Goal: Information Seeking & Learning: Learn about a topic

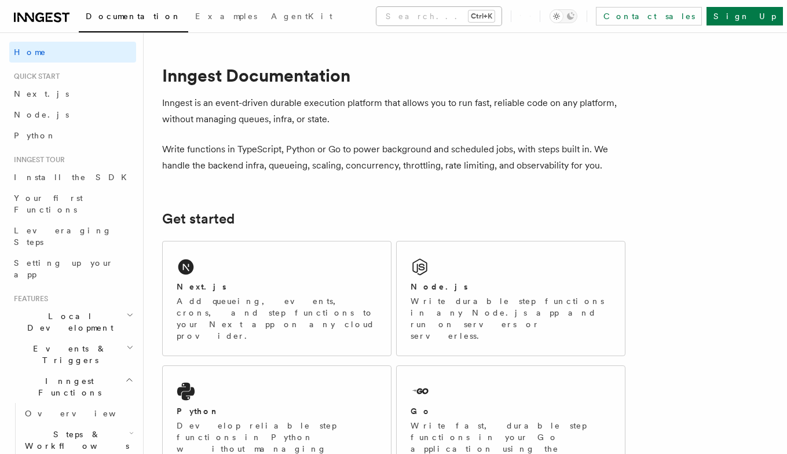
click at [379, 17] on button "Search... Ctrl+K" at bounding box center [439, 16] width 125 height 19
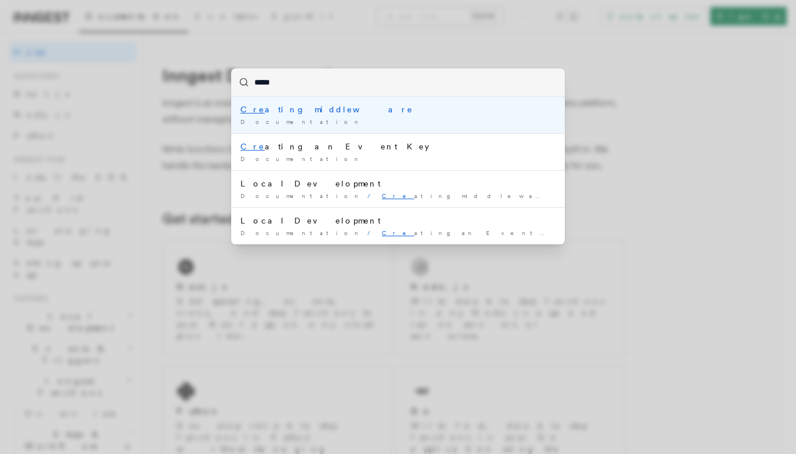
type input "******"
click at [302, 104] on div "Create Function" at bounding box center [397, 110] width 315 height 12
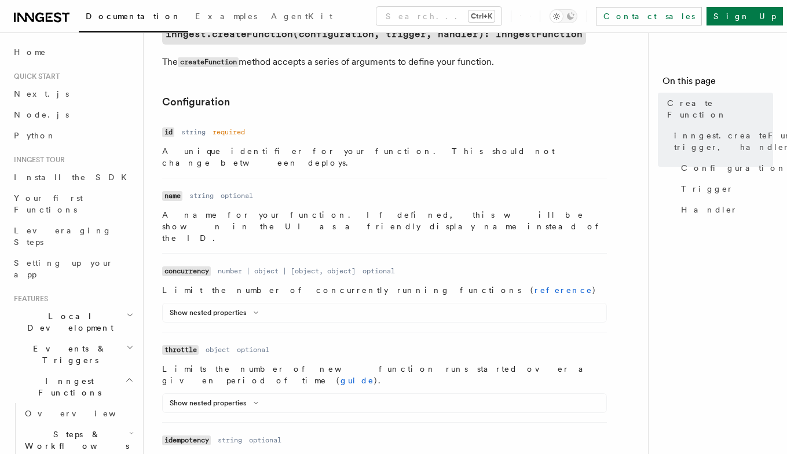
scroll to position [462, 0]
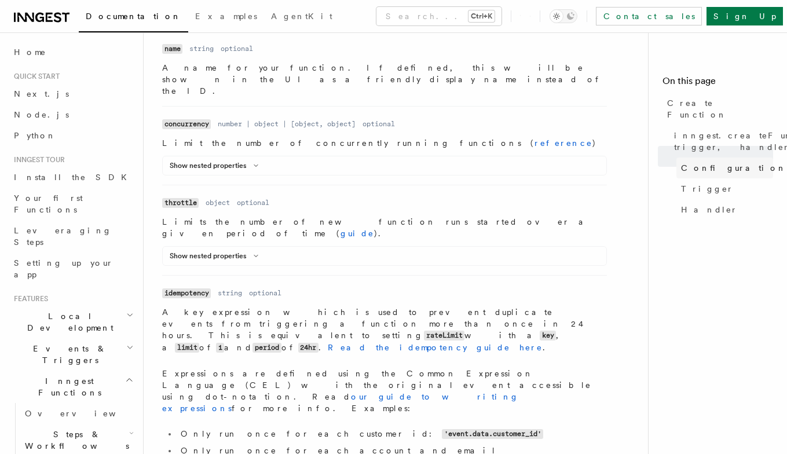
click at [696, 162] on span "Configuration" at bounding box center [733, 168] width 105 height 12
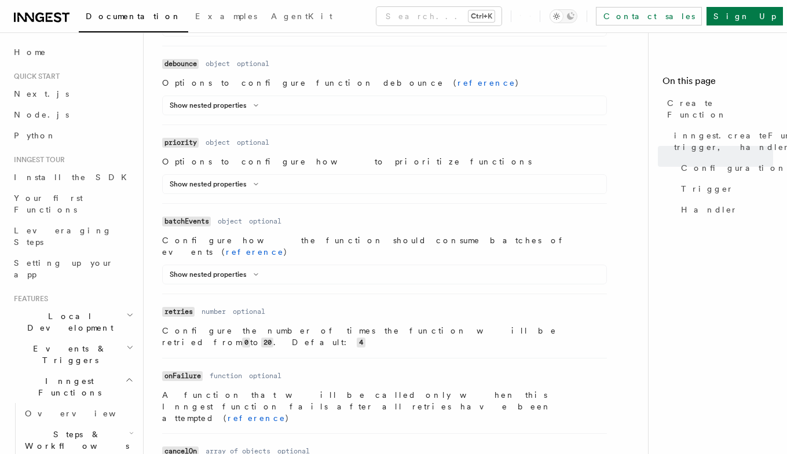
scroll to position [1002, 0]
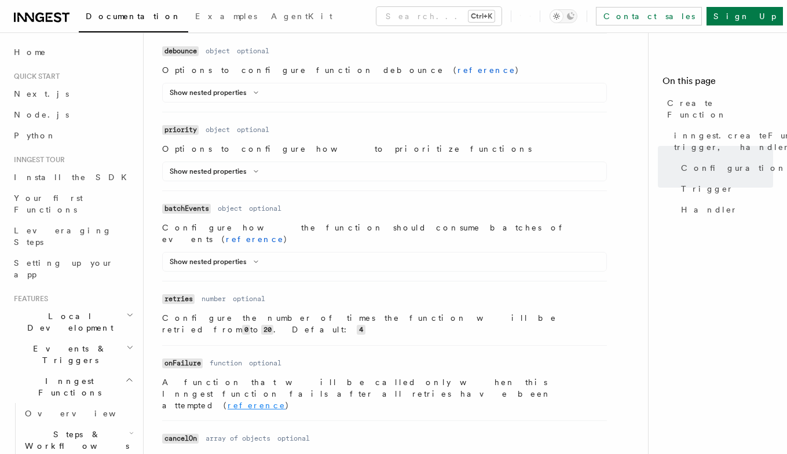
click at [286, 401] on link "reference" at bounding box center [257, 405] width 58 height 9
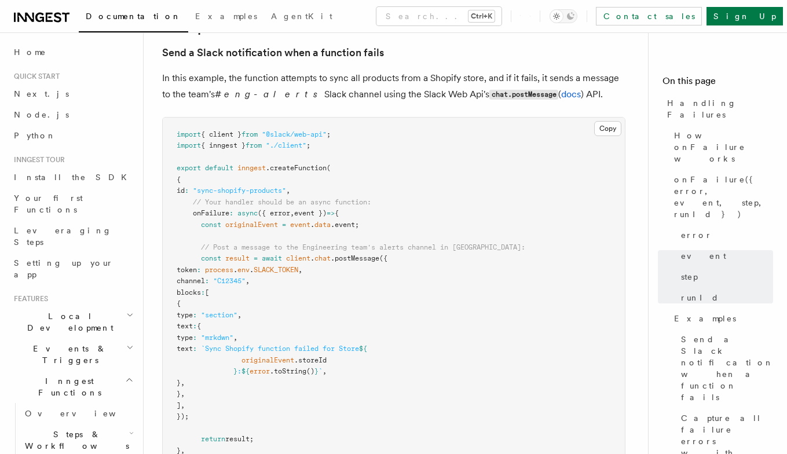
scroll to position [1315, 0]
